Goal: Information Seeking & Learning: Check status

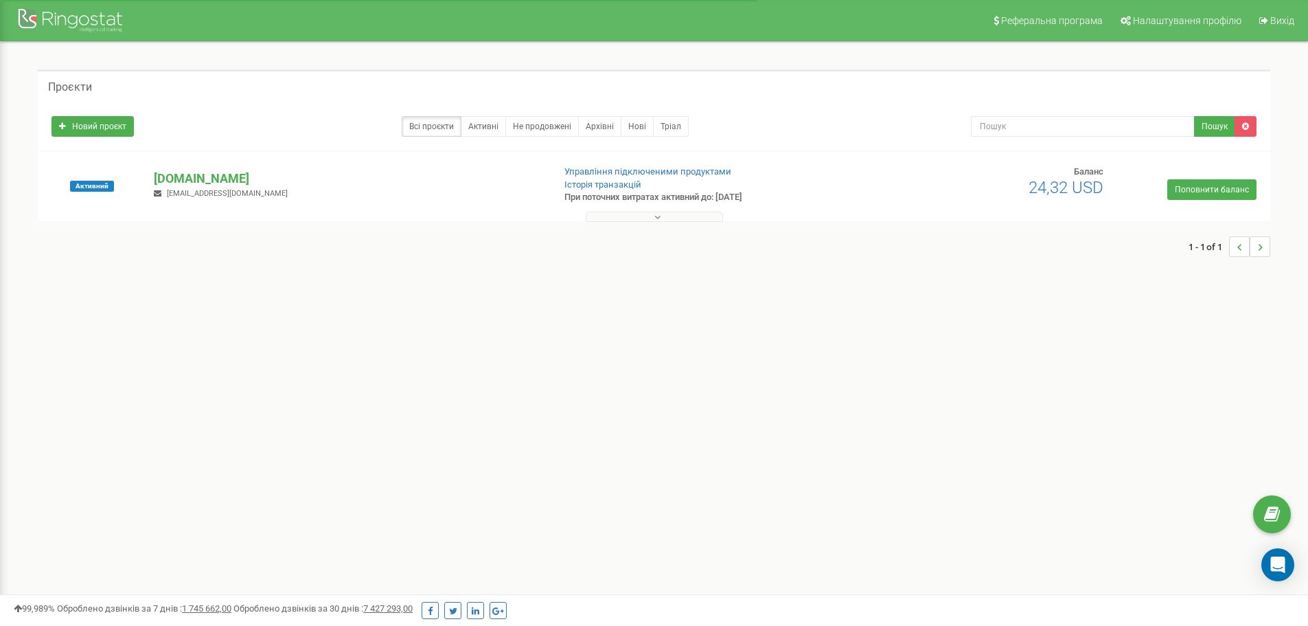
click at [667, 215] on button at bounding box center [654, 216] width 137 height 10
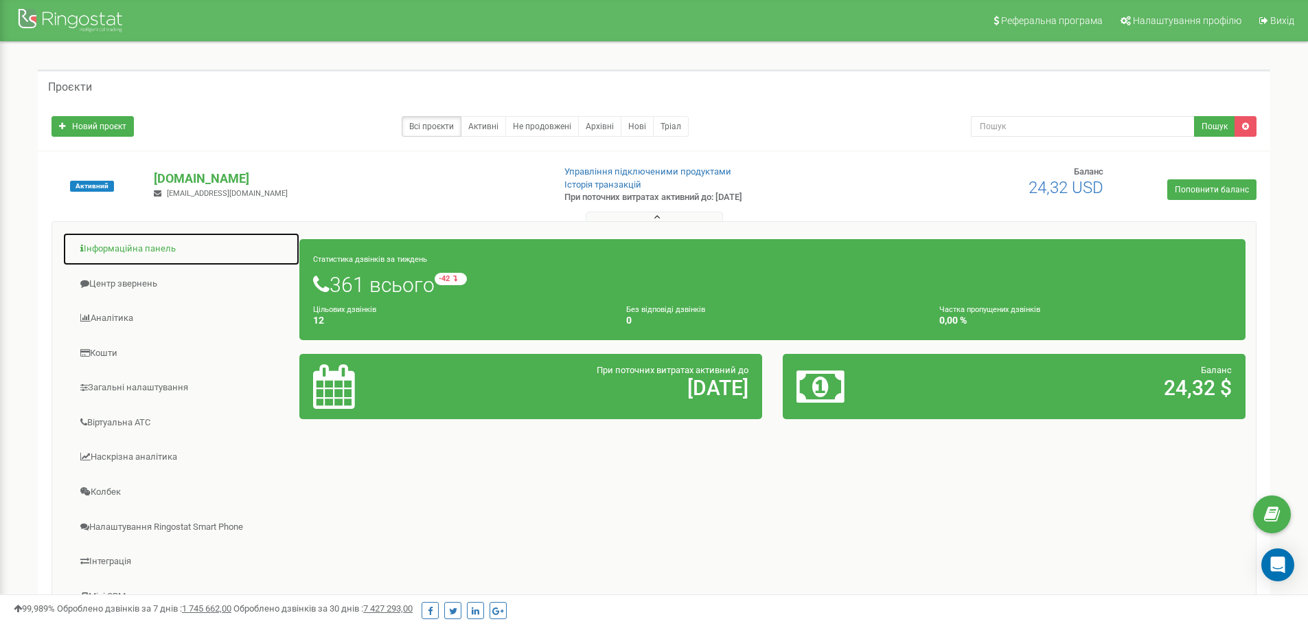
click at [146, 246] on link "Інформаційна панель" at bounding box center [181, 249] width 238 height 34
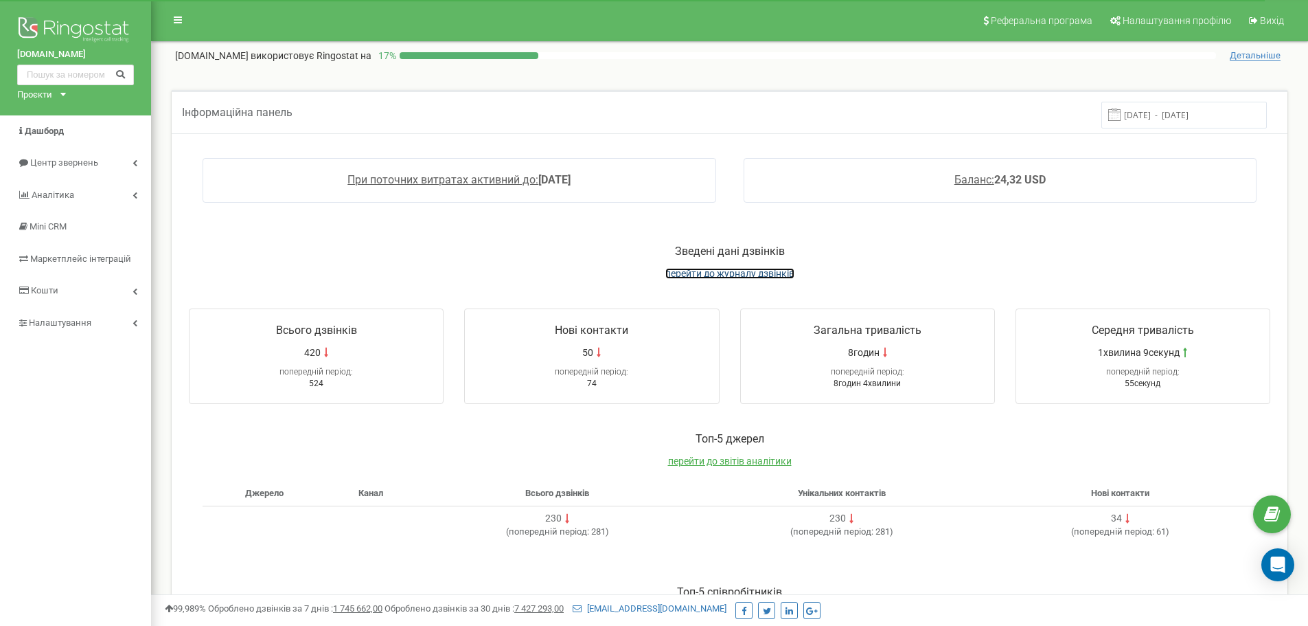
click at [715, 277] on span "перейти до журналу дзвінків" at bounding box center [729, 273] width 129 height 11
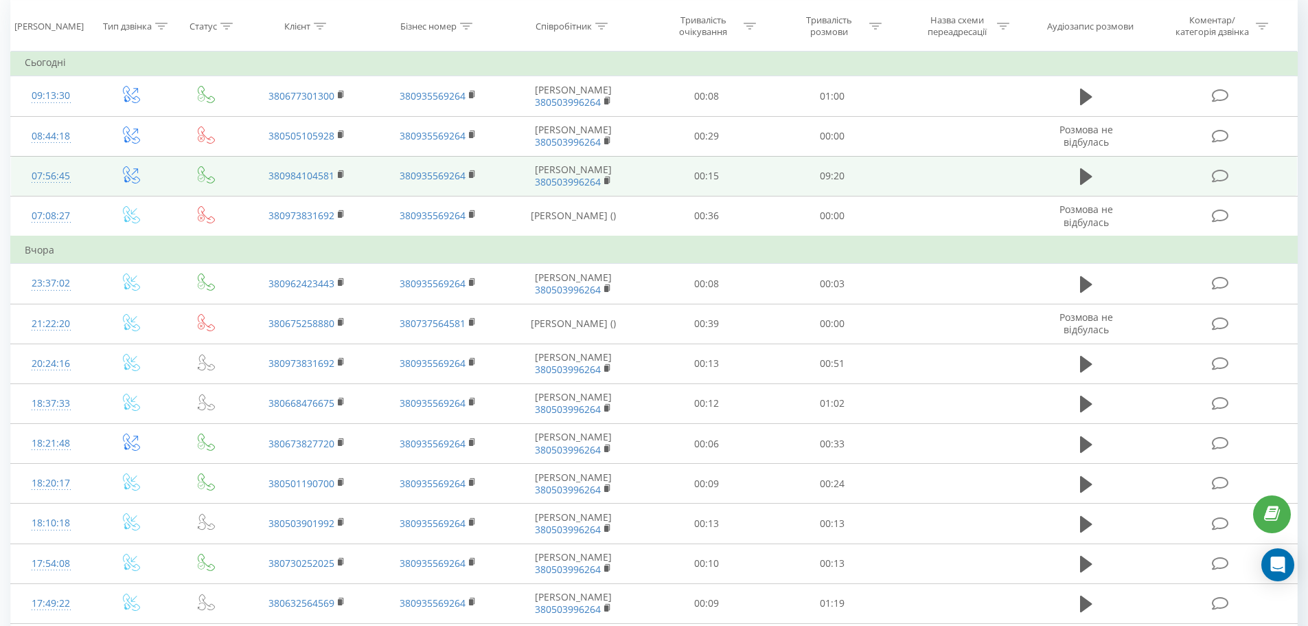
scroll to position [137, 0]
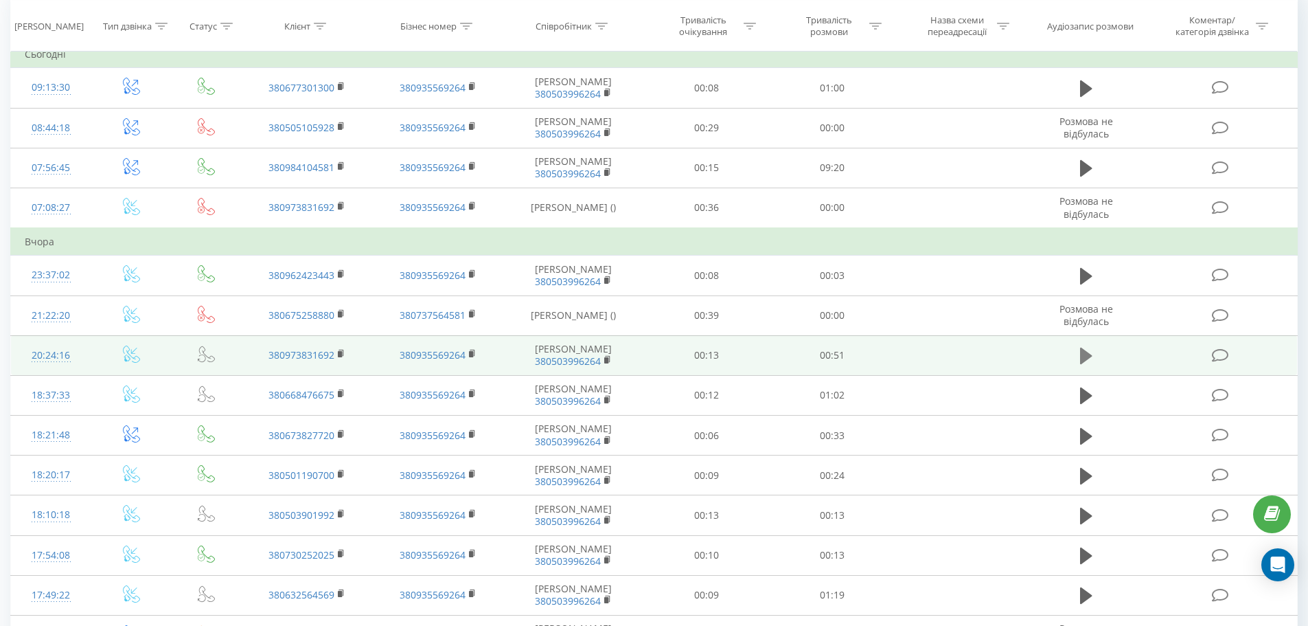
click at [1082, 364] on icon at bounding box center [1086, 355] width 12 height 16
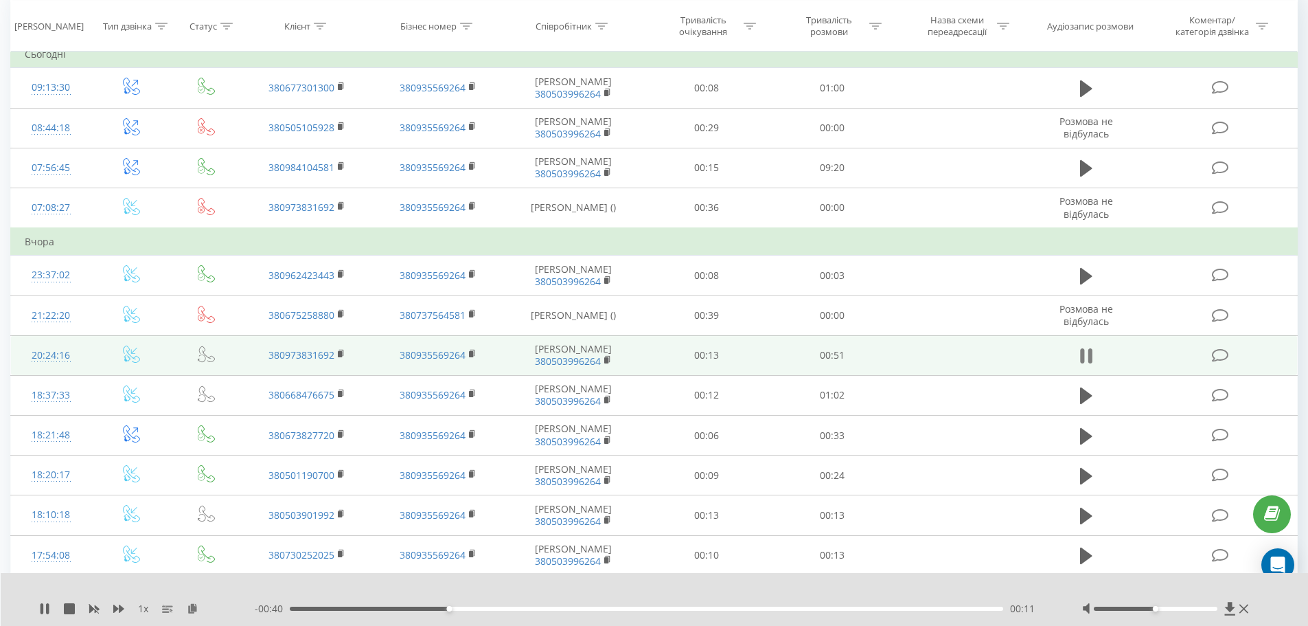
click at [1084, 363] on icon at bounding box center [1082, 355] width 4 height 15
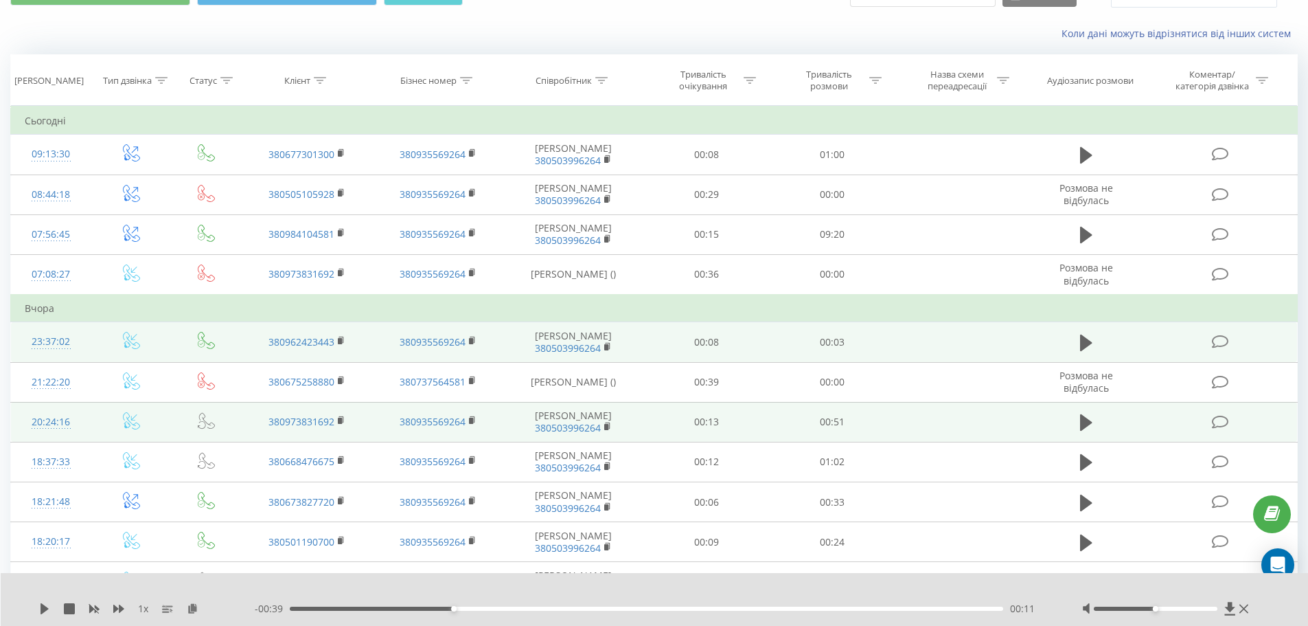
scroll to position [69, 0]
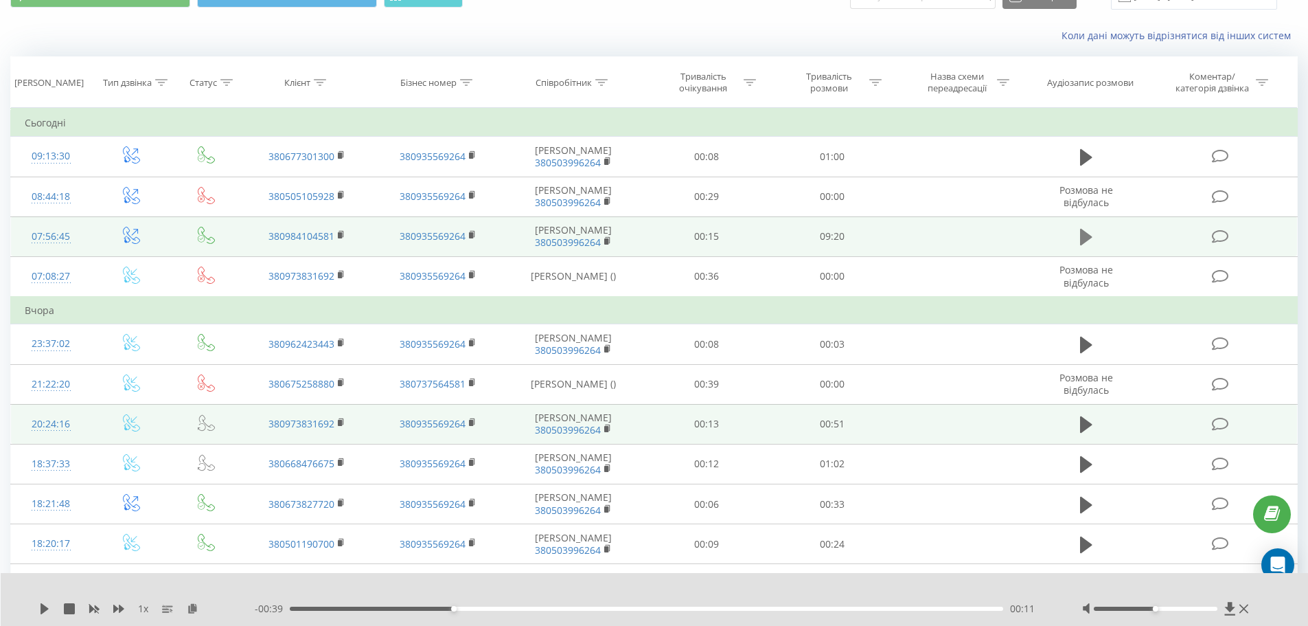
click at [1080, 247] on icon at bounding box center [1086, 236] width 12 height 19
drag, startPoint x: 1154, startPoint y: 607, endPoint x: 1133, endPoint y: 611, distance: 21.0
click at [1133, 611] on div at bounding box center [1167, 609] width 170 height 14
drag, startPoint x: 1130, startPoint y: 608, endPoint x: 1219, endPoint y: 605, distance: 88.6
click at [1219, 605] on div at bounding box center [1167, 609] width 170 height 14
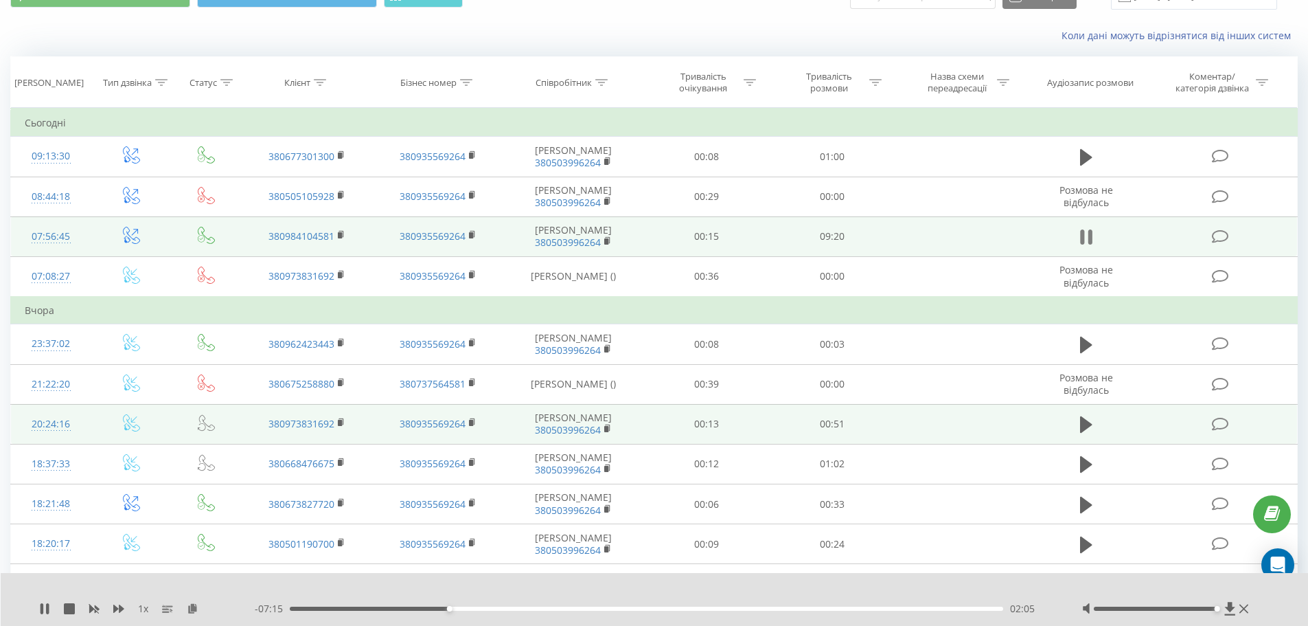
click at [1081, 244] on icon at bounding box center [1082, 236] width 4 height 15
click at [1086, 245] on icon at bounding box center [1086, 237] width 12 height 16
click at [1086, 247] on icon at bounding box center [1086, 236] width 12 height 19
